Goal: Task Accomplishment & Management: Complete application form

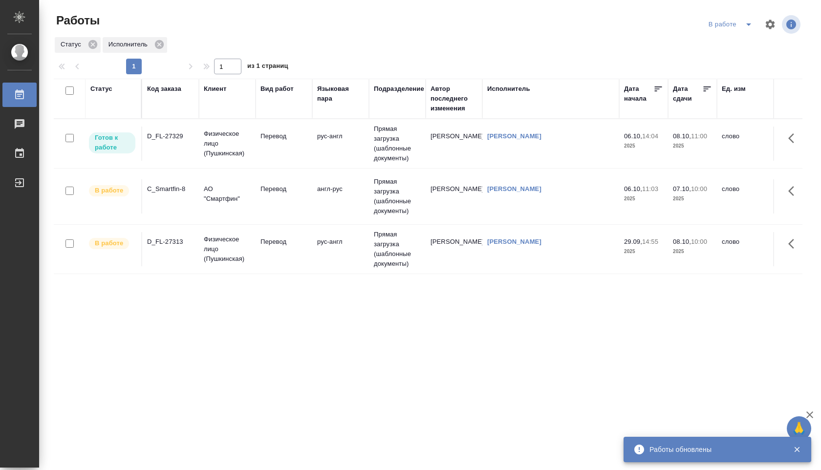
click at [408, 204] on td "Прямая загрузка (шаблонные документы)" at bounding box center [397, 196] width 57 height 49
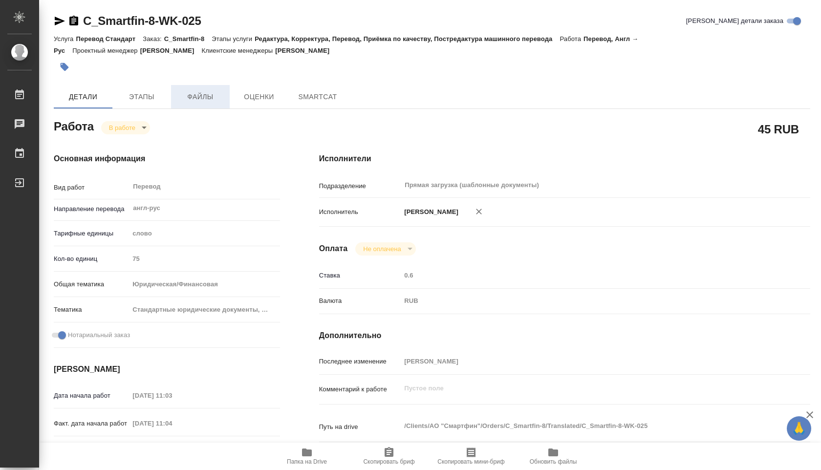
type textarea "x"
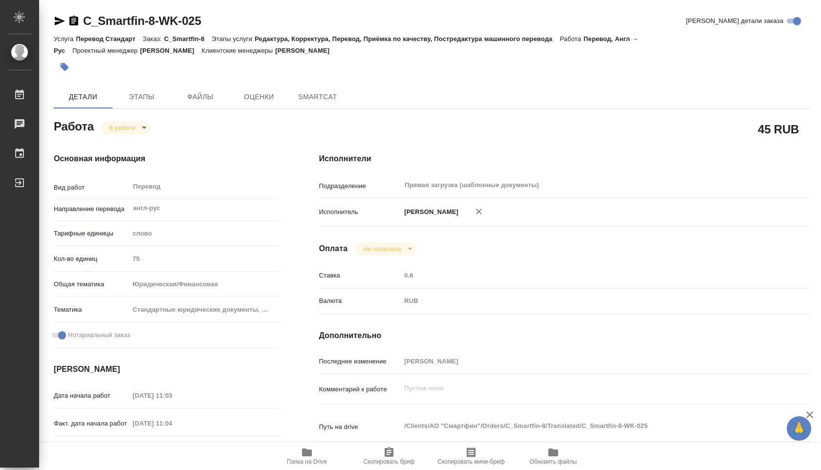
type textarea "x"
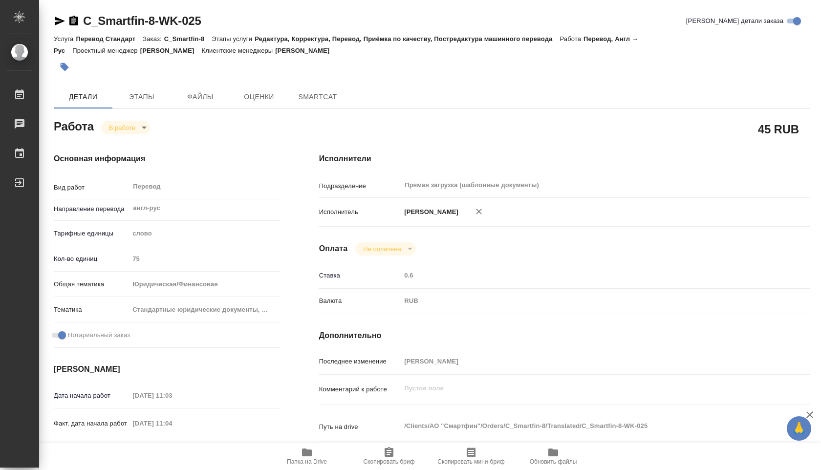
type textarea "x"
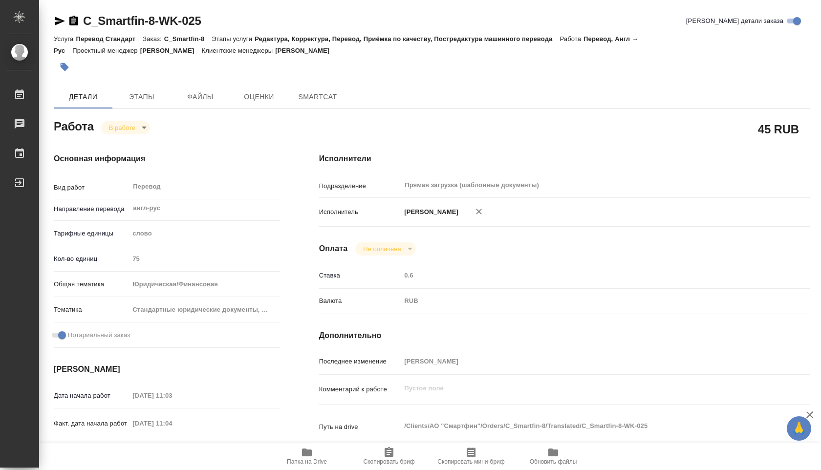
type textarea "x"
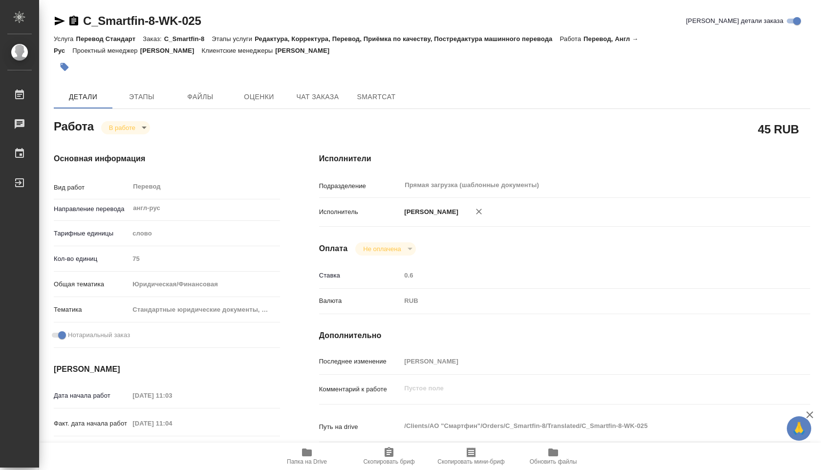
type textarea "x"
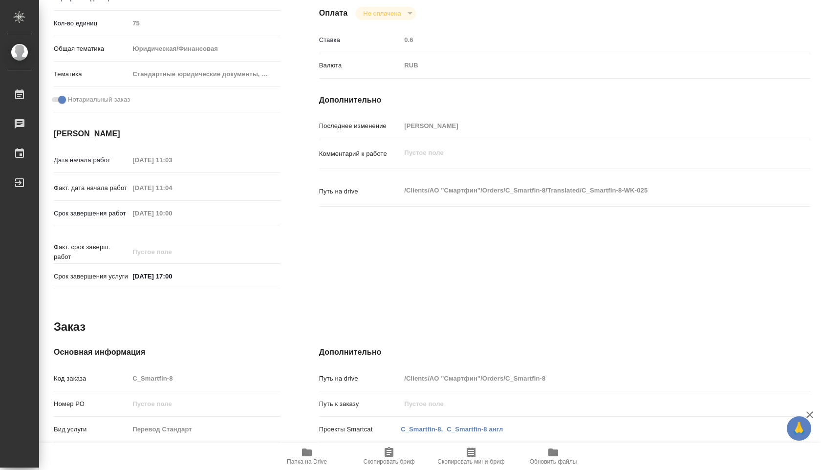
scroll to position [349, 0]
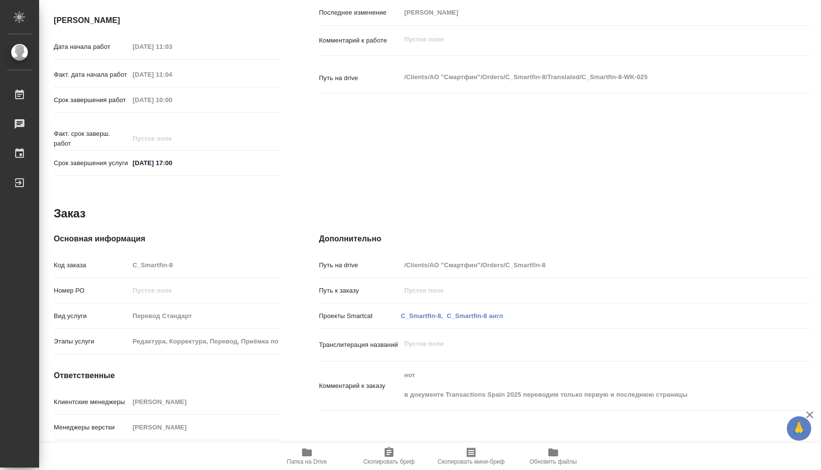
type textarea "x"
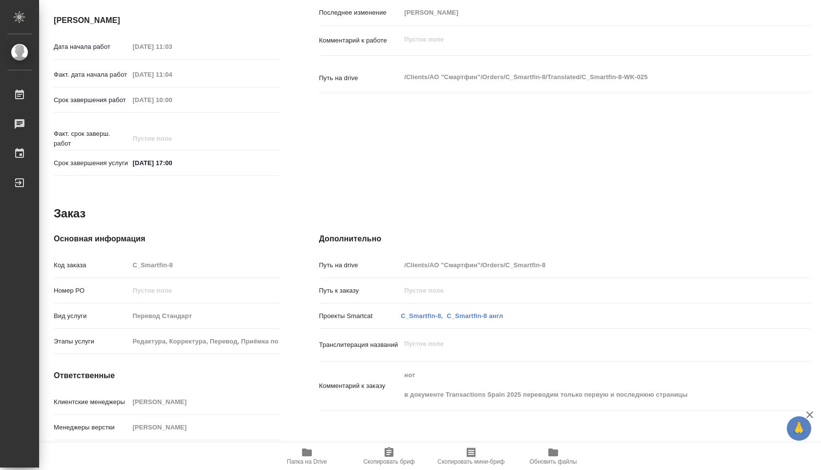
click at [310, 451] on icon "button" at bounding box center [307, 452] width 10 height 8
type textarea "x"
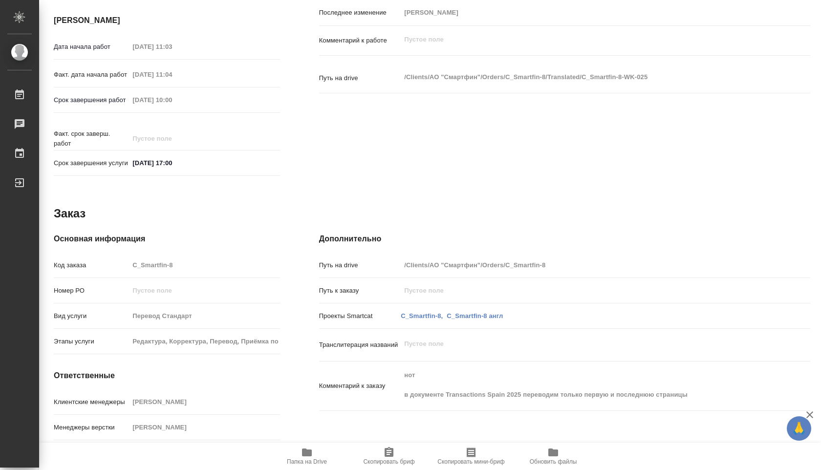
type textarea "x"
